Goal: Find specific page/section: Locate a particular part of the current website

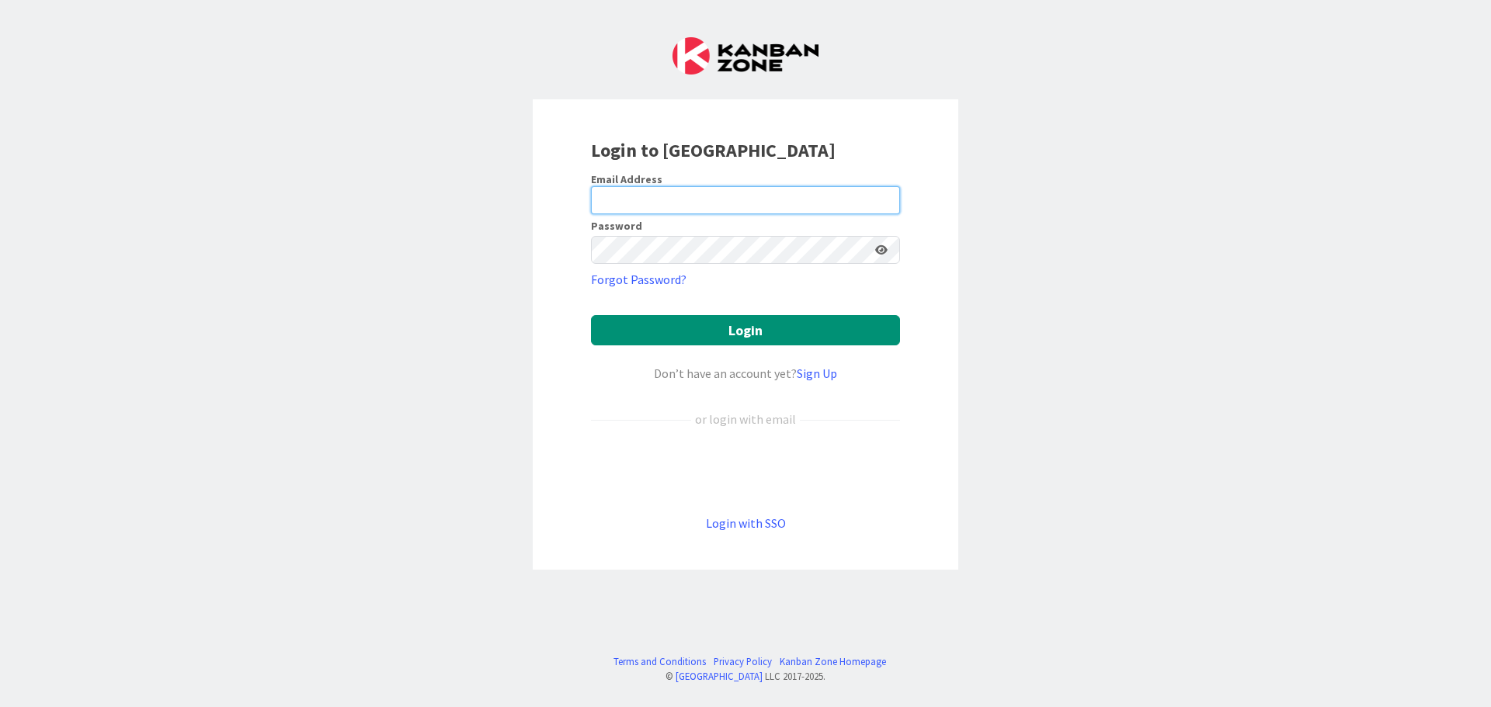
click at [648, 194] on input "email" at bounding box center [745, 200] width 309 height 28
type input "[EMAIL_ADDRESS][DOMAIN_NAME]"
click at [591, 315] on button "Login" at bounding box center [745, 330] width 309 height 30
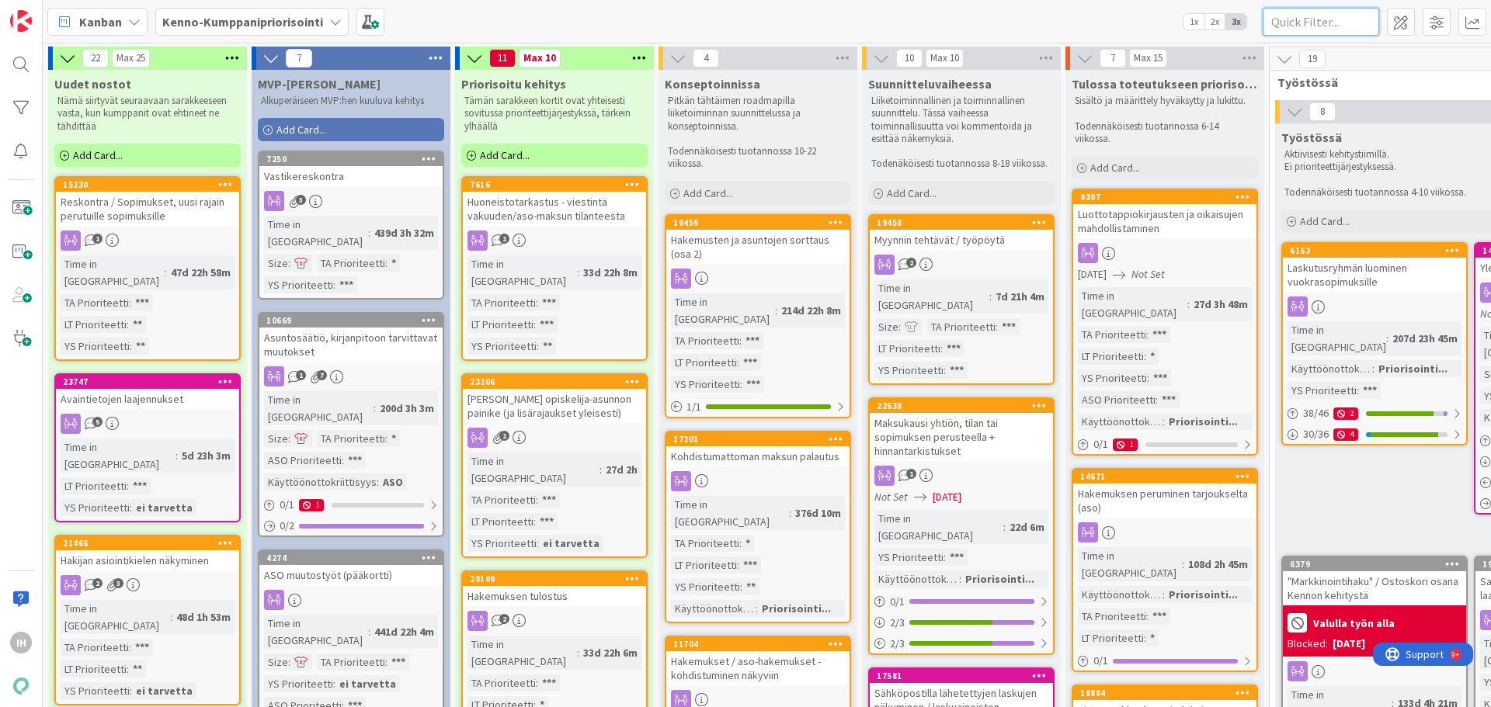
click at [1289, 23] on input "text" at bounding box center [1321, 22] width 116 height 28
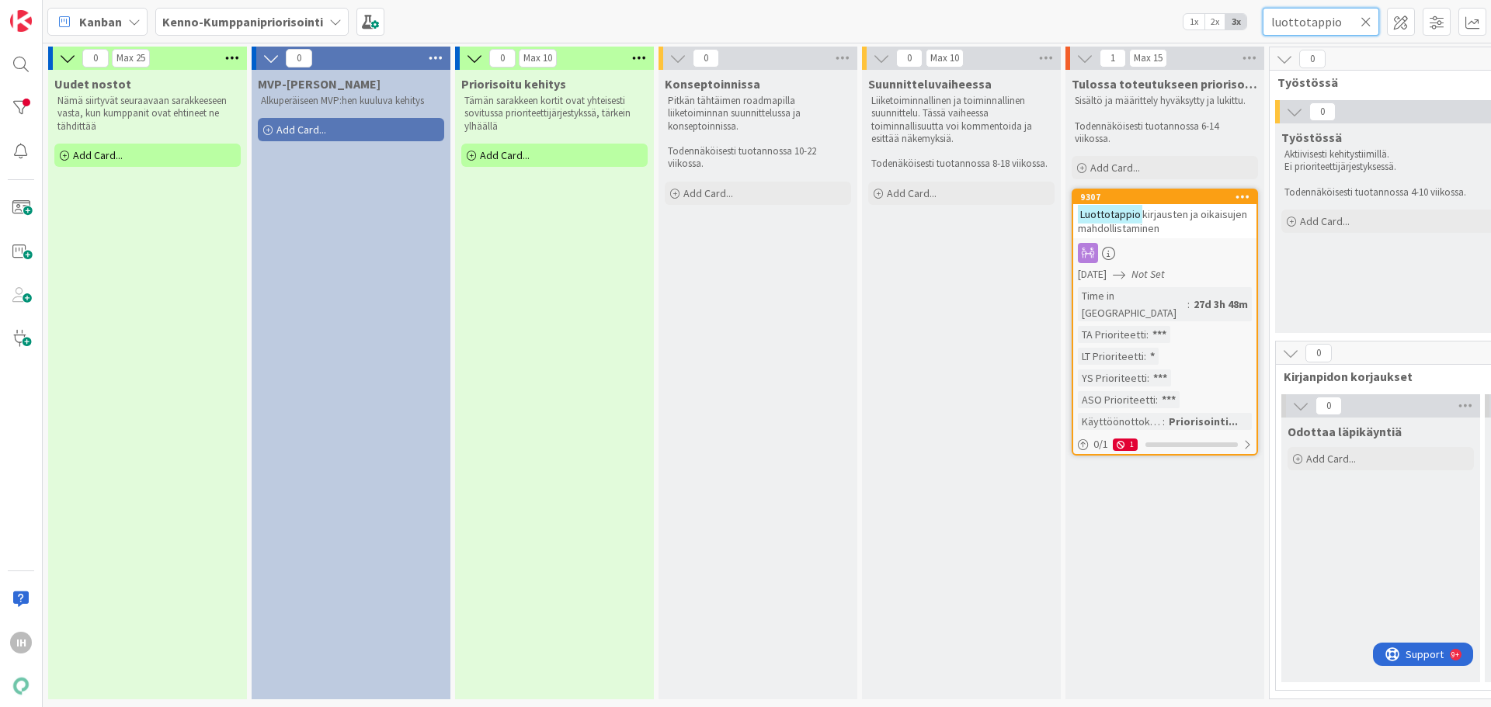
type input "luottotappio"
click at [1159, 226] on span "kirjausten ja oikaisujen mahdollistaminen" at bounding box center [1162, 221] width 169 height 28
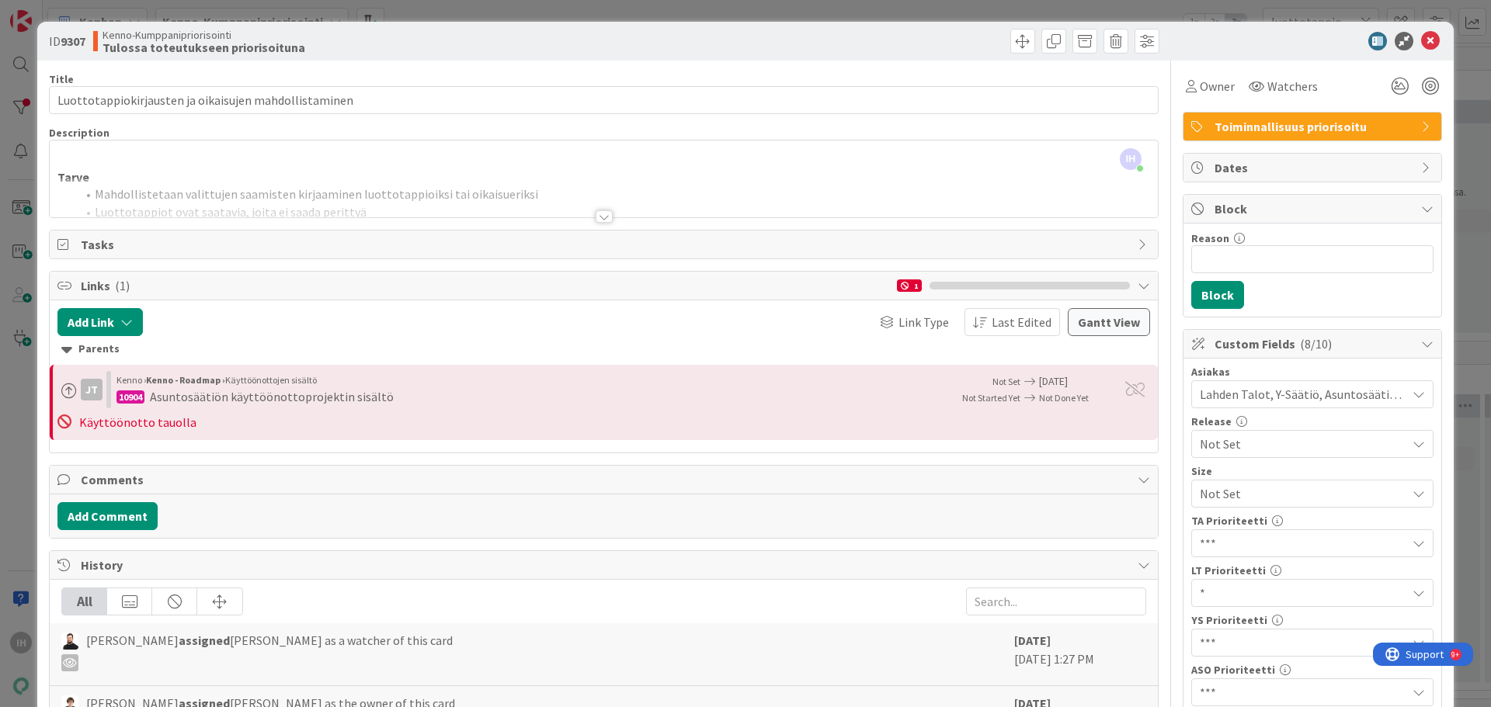
click at [596, 214] on div at bounding box center [604, 216] width 17 height 12
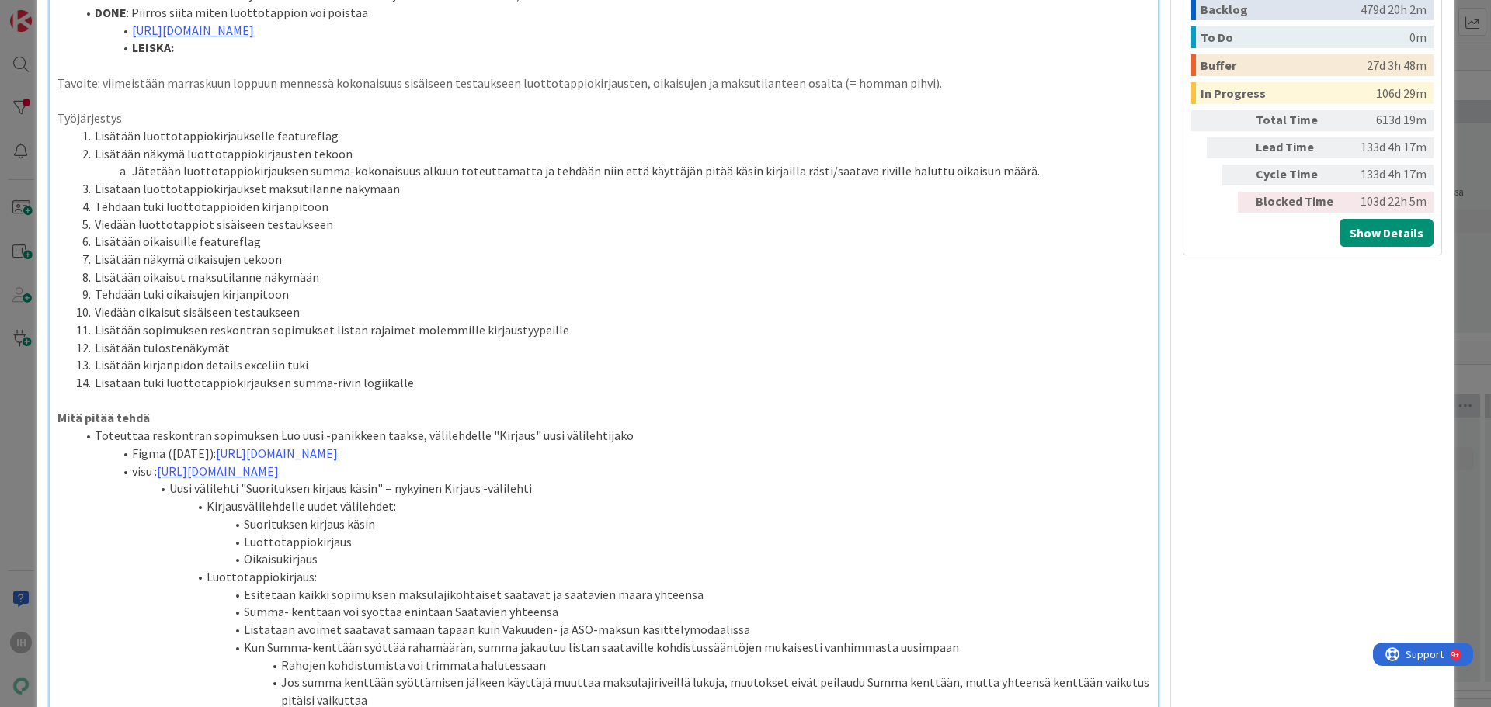
scroll to position [932, 0]
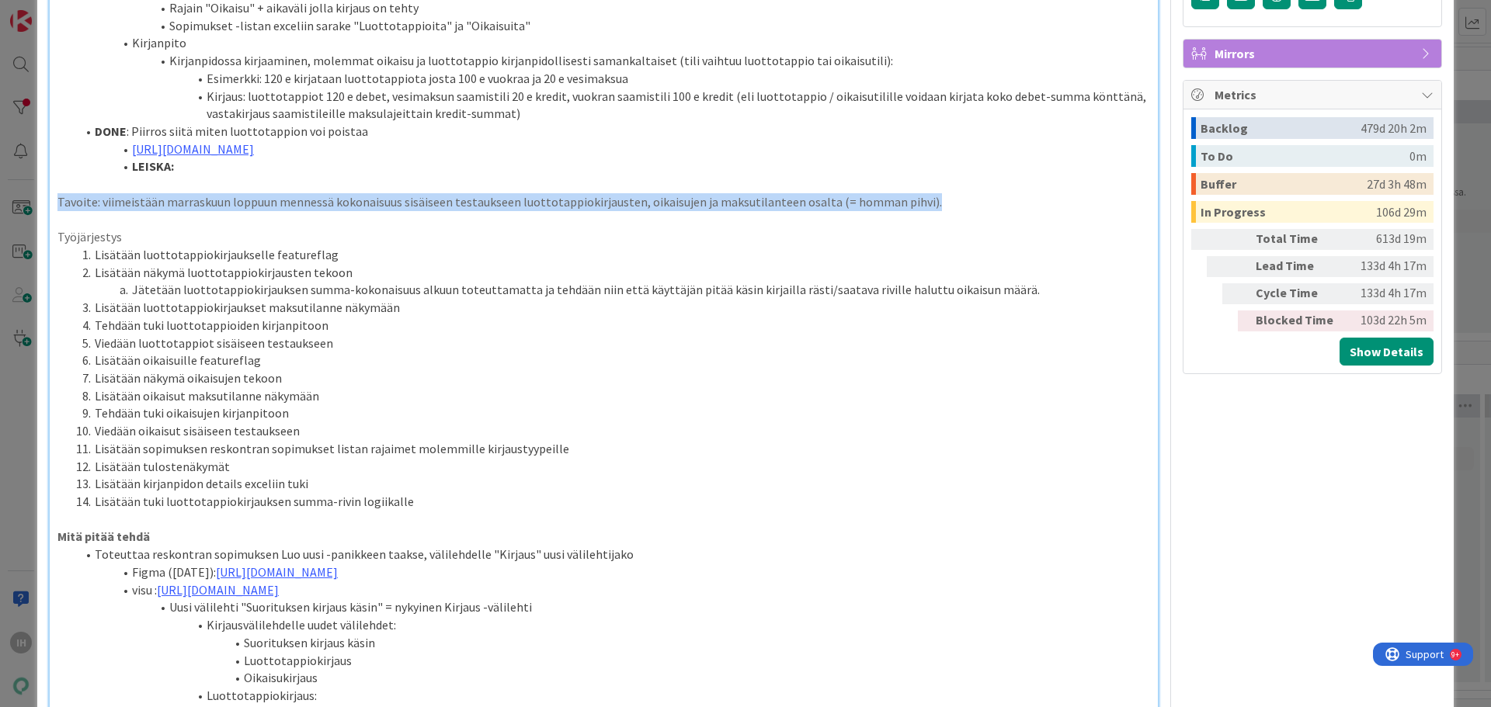
drag, startPoint x: 921, startPoint y: 198, endPoint x: 53, endPoint y: 197, distance: 868.3
click at [53, 197] on div "Tarve Mahdollistetaan valittujen saamisten kirjaaminen luottotappioiksi tai oik…" at bounding box center [604, 569] width 1108 height 2665
copy p "Tavoite: viimeistään marraskuun loppuun mennessä kokonaisuus sisäiseen testauks…"
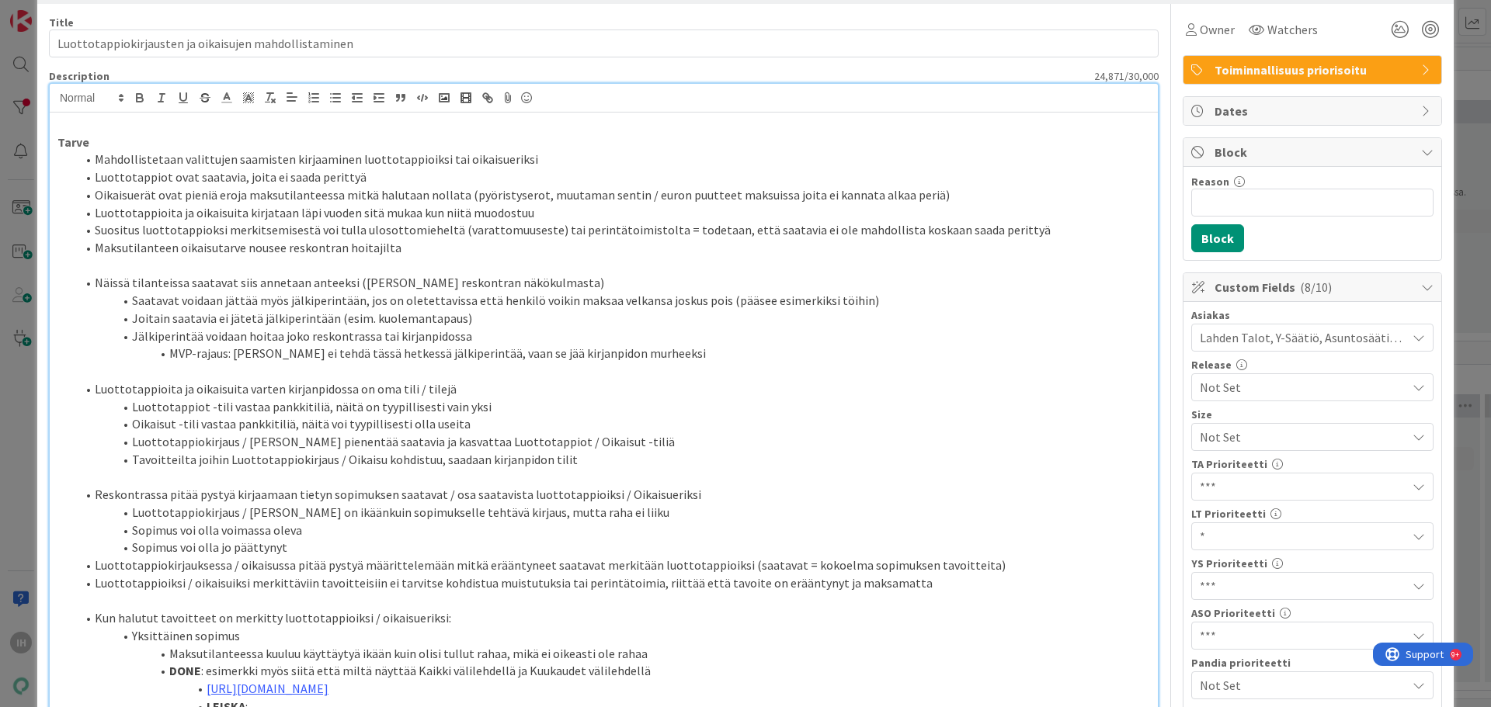
scroll to position [0, 0]
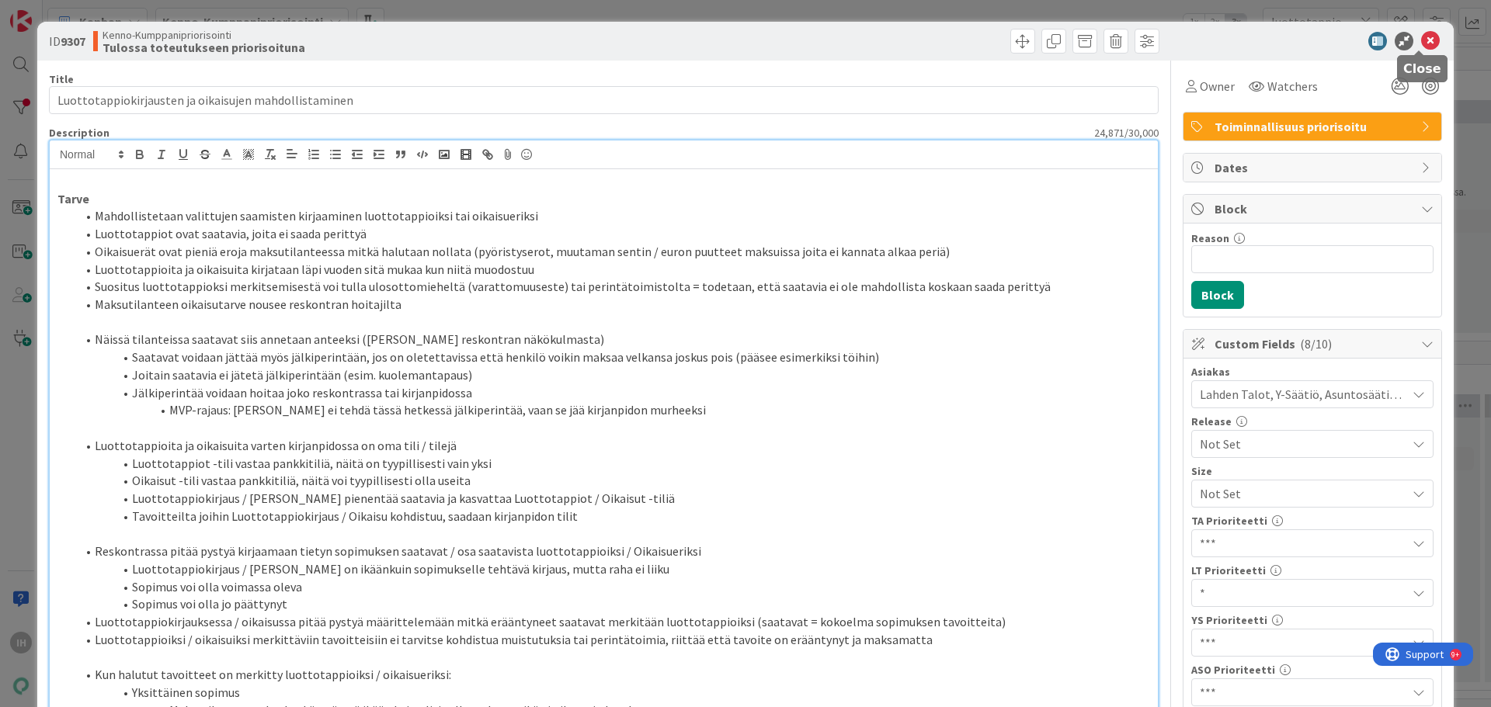
click at [1421, 35] on icon at bounding box center [1430, 41] width 19 height 19
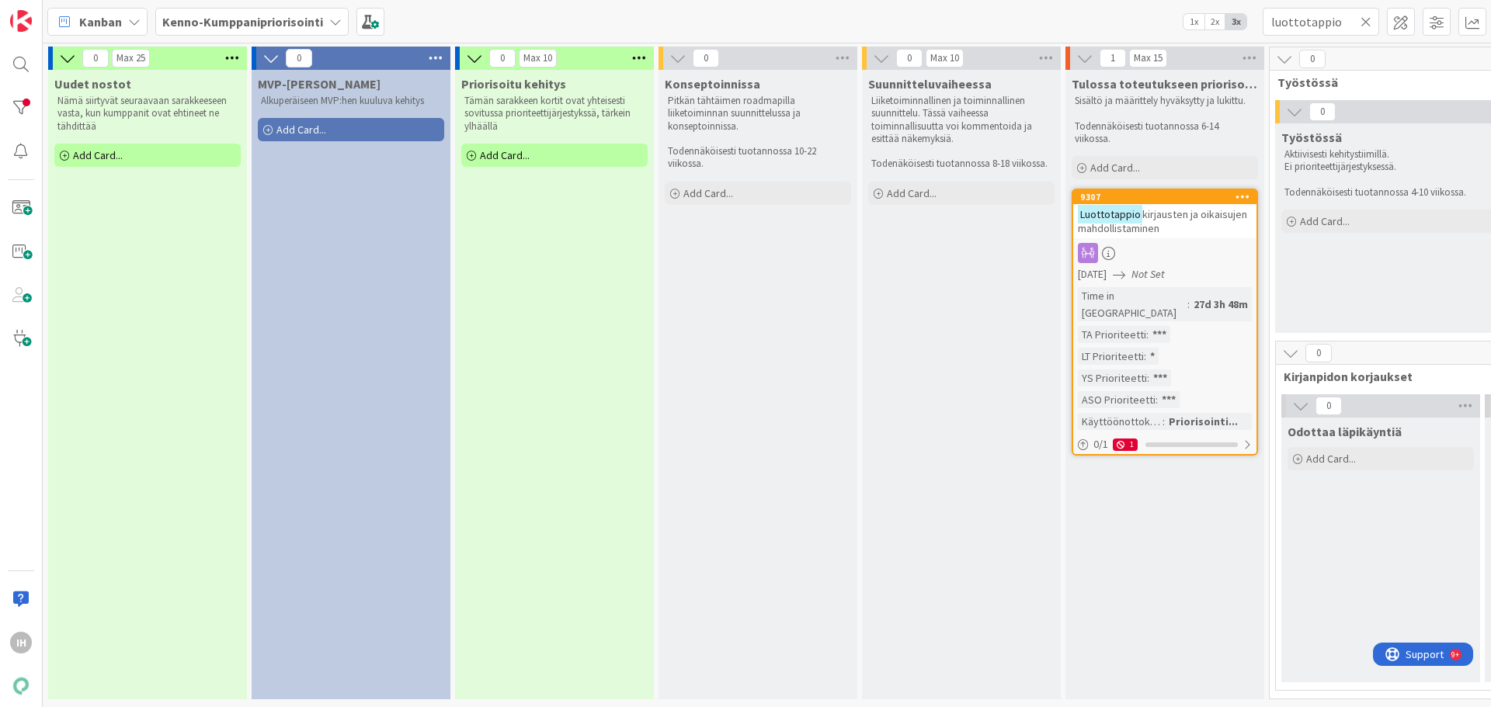
click at [1190, 215] on span "kirjausten ja oikaisujen mahdollistaminen" at bounding box center [1162, 221] width 169 height 28
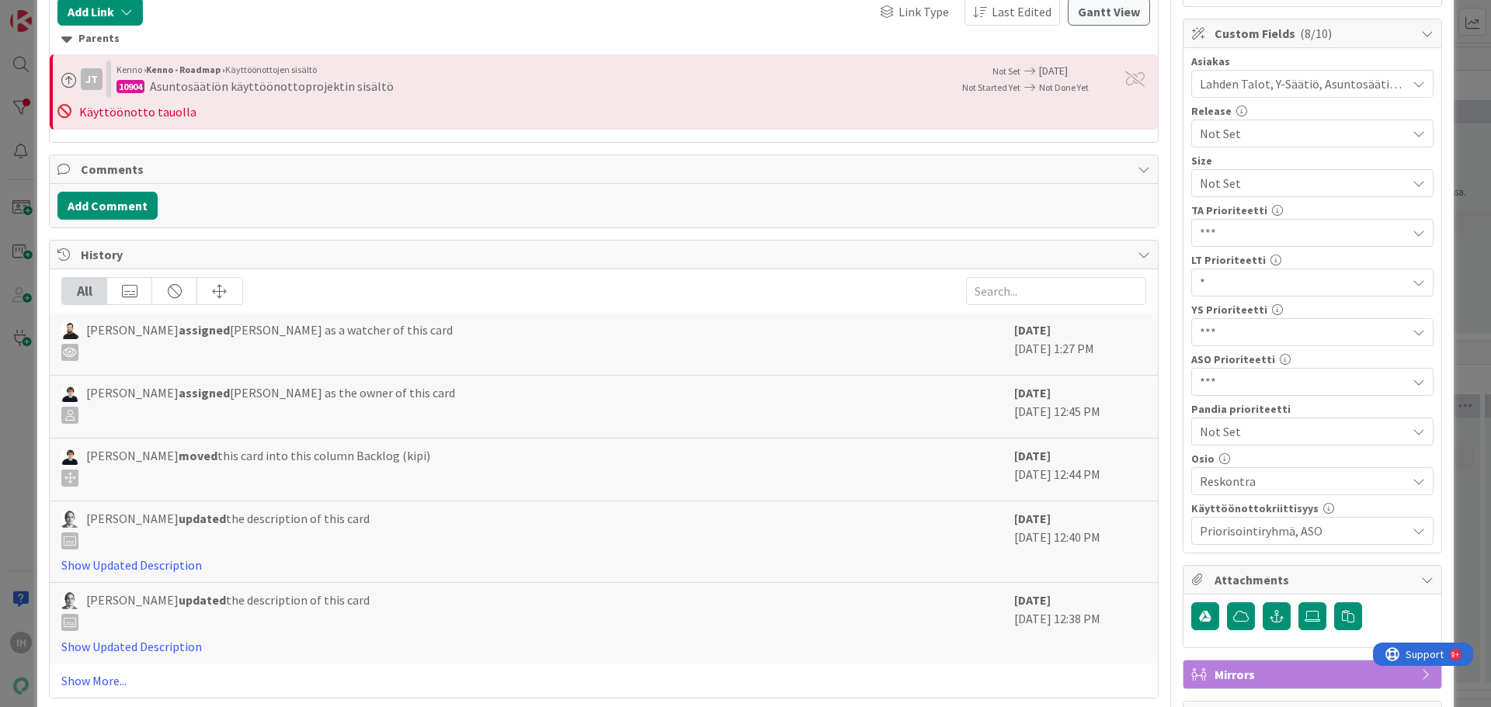
scroll to position [388, 0]
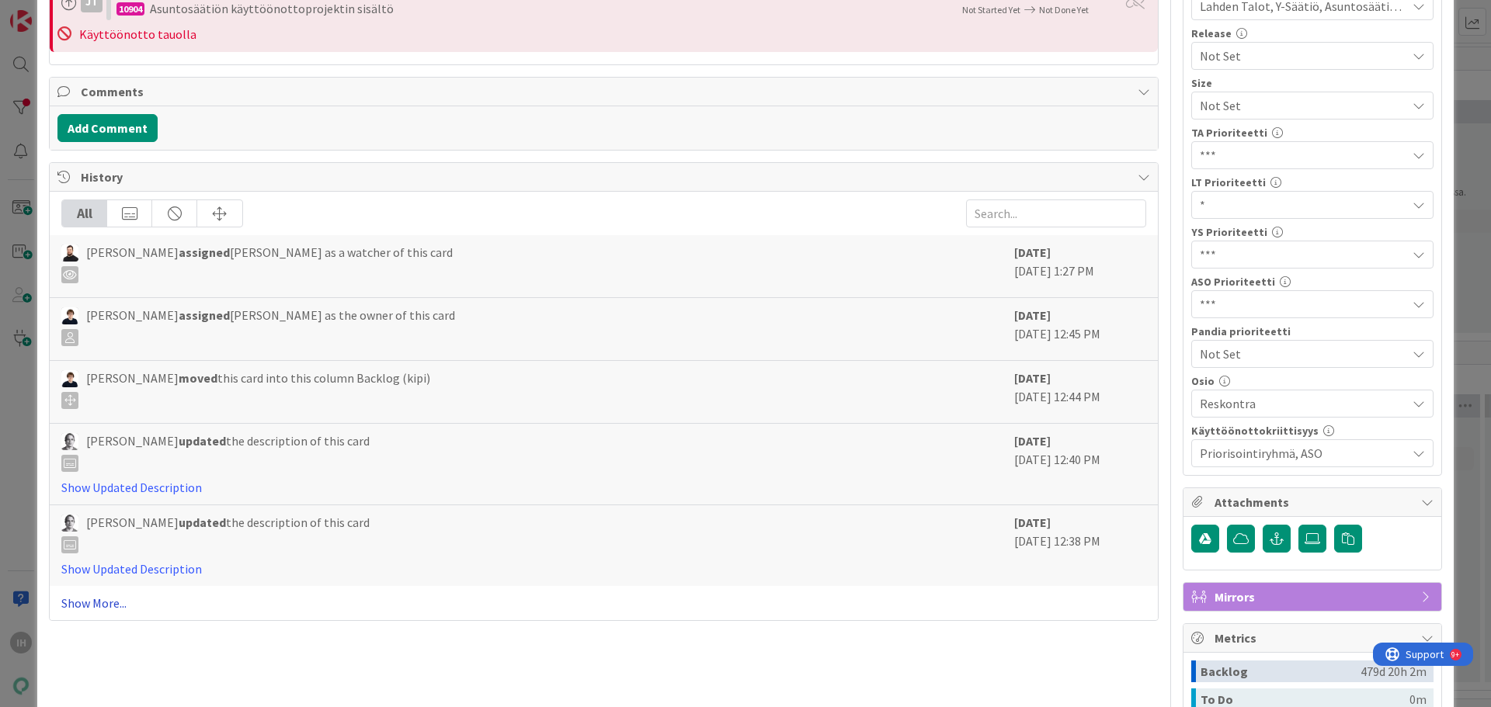
click at [110, 607] on link "Show More..." at bounding box center [603, 603] width 1085 height 19
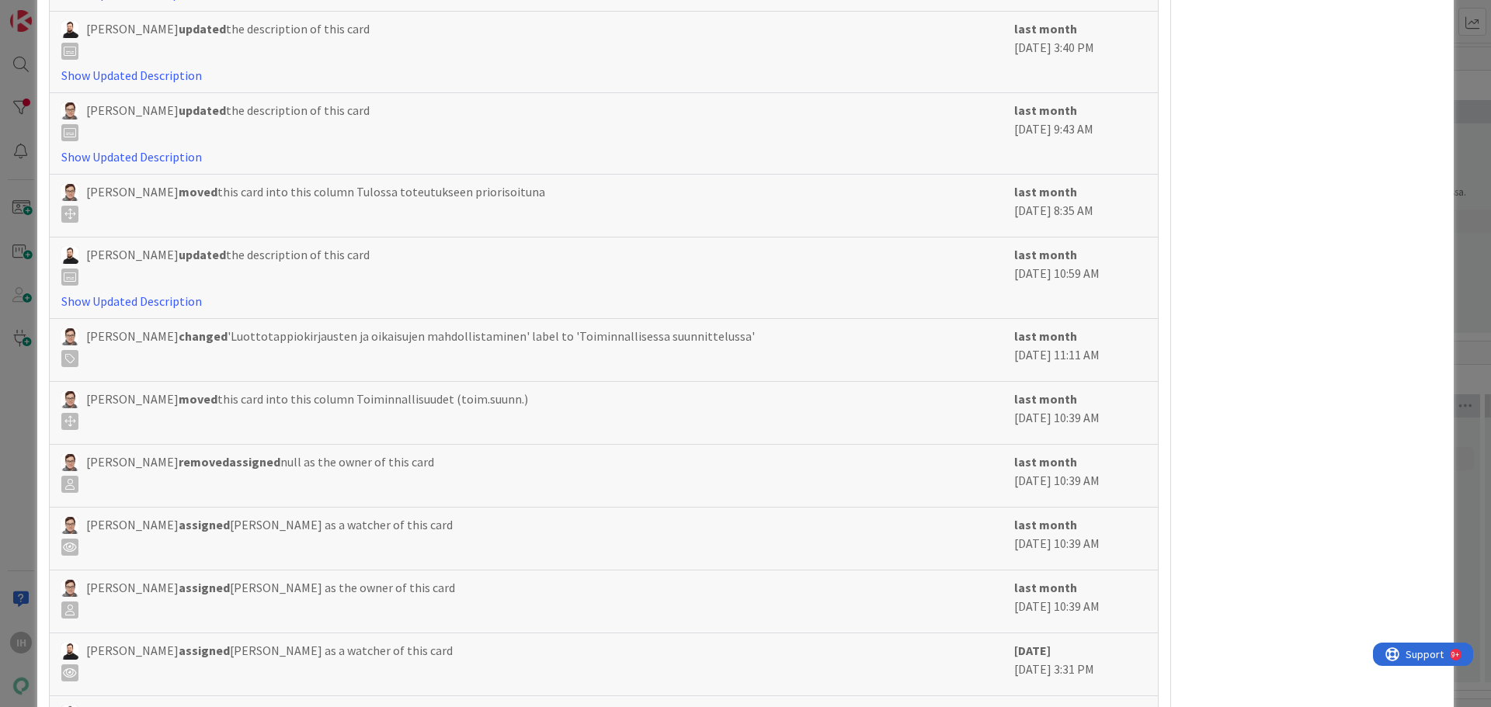
scroll to position [0, 0]
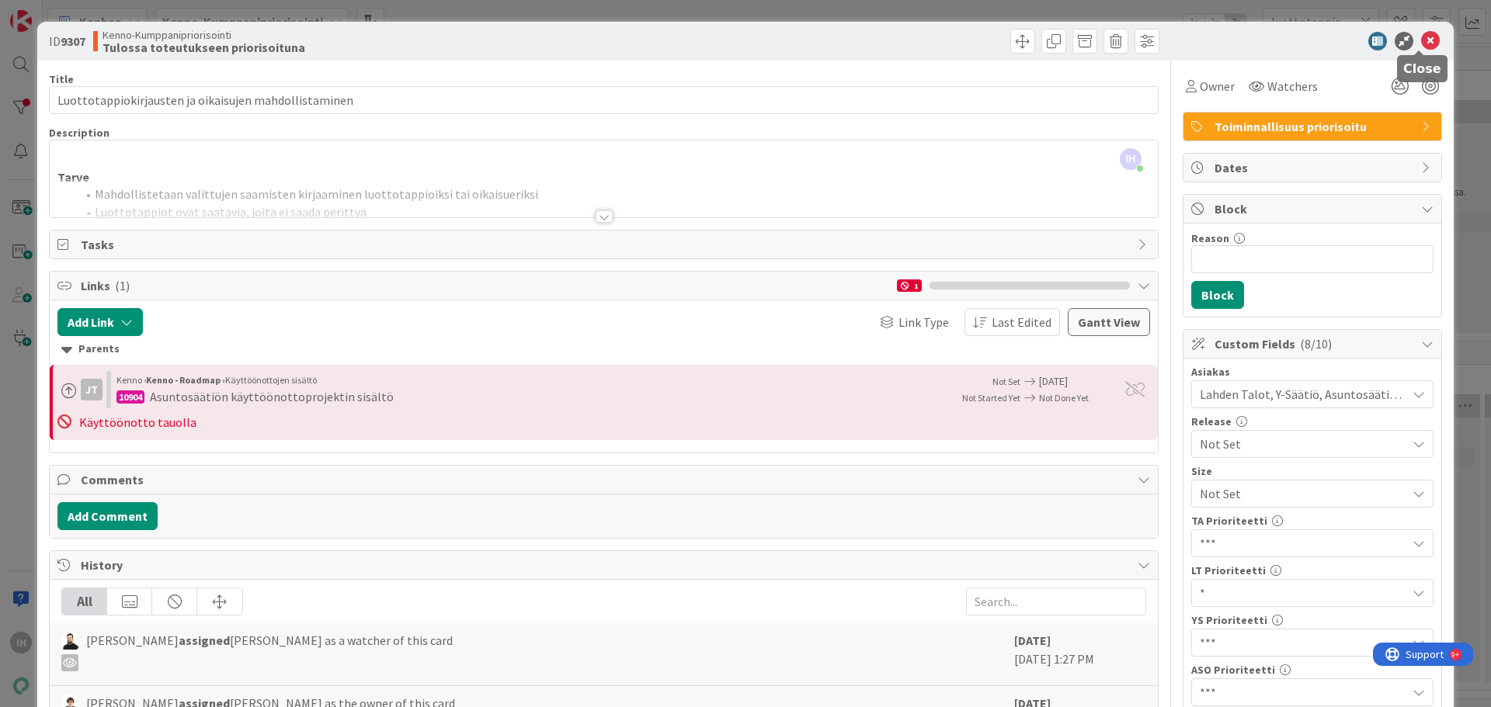
click at [1421, 45] on icon at bounding box center [1430, 41] width 19 height 19
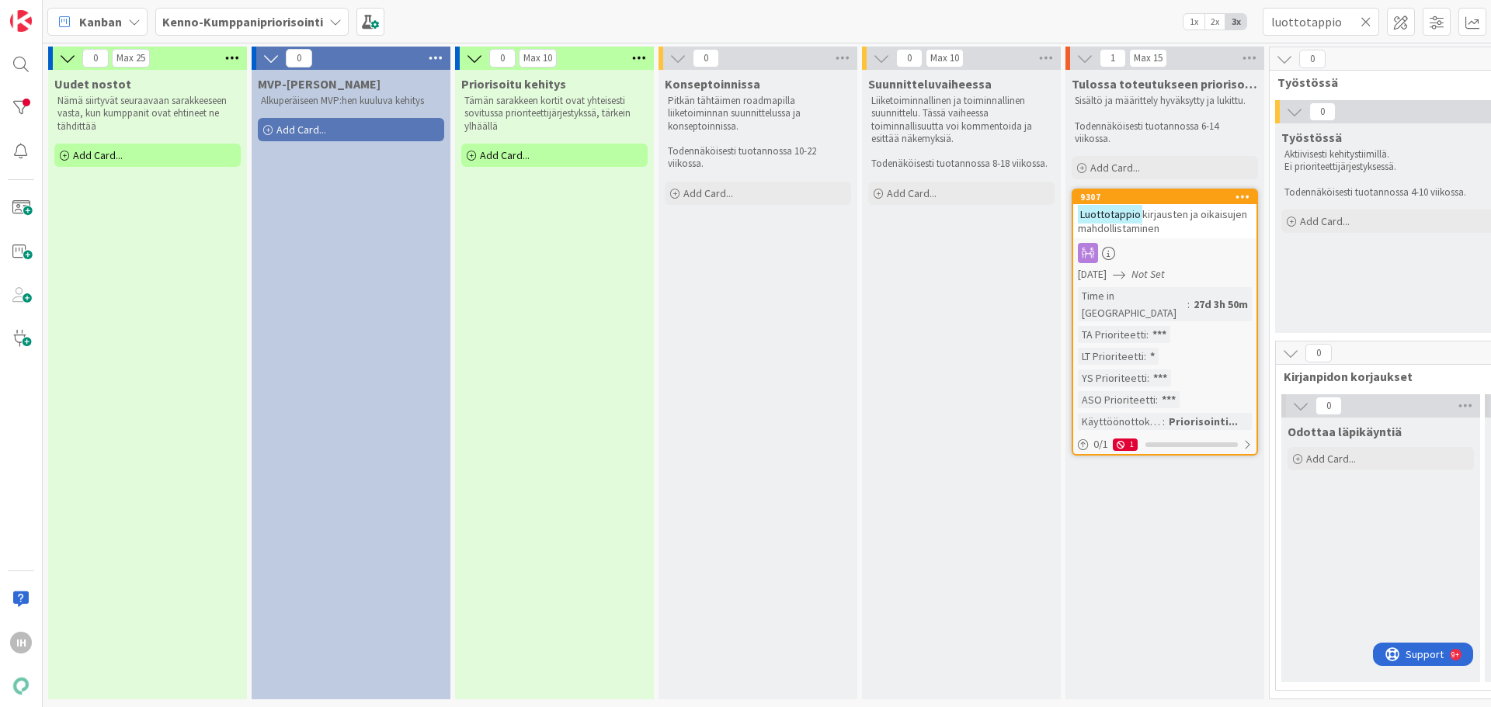
click at [847, 506] on div "Konseptoinnissa Pitkän tähtäimen roadmapilla liiketoiminnan suunnittelussa ja k…" at bounding box center [758, 385] width 199 height 630
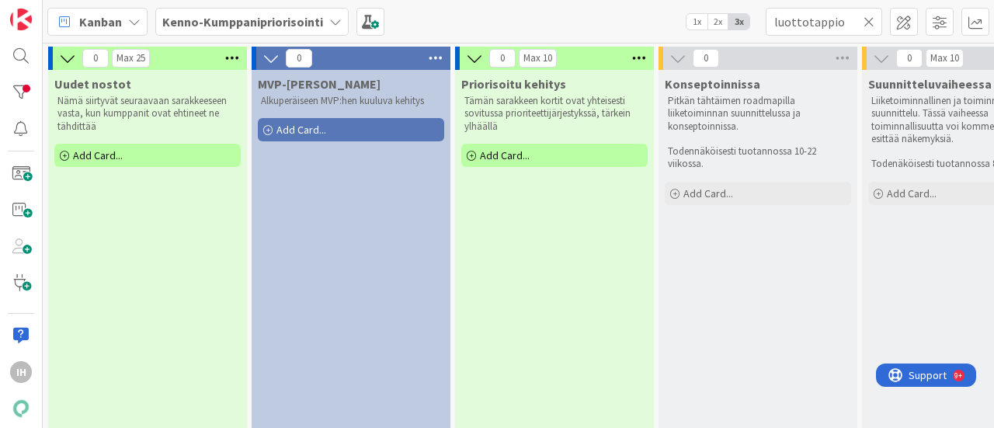
click at [869, 21] on icon at bounding box center [869, 22] width 11 height 14
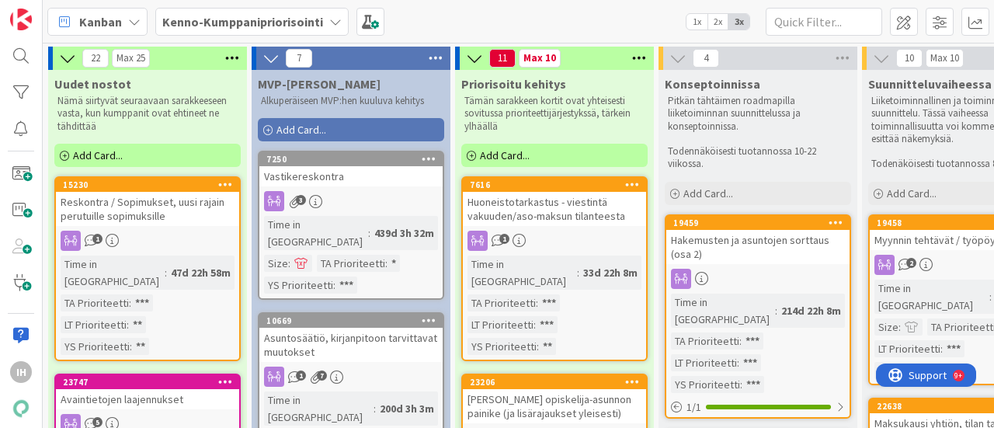
click at [483, 21] on div "Kanban Kenno-Kumppanipriorisointi 1x 2x 3x" at bounding box center [518, 21] width 951 height 43
